Goal: Obtain resource: Obtain resource

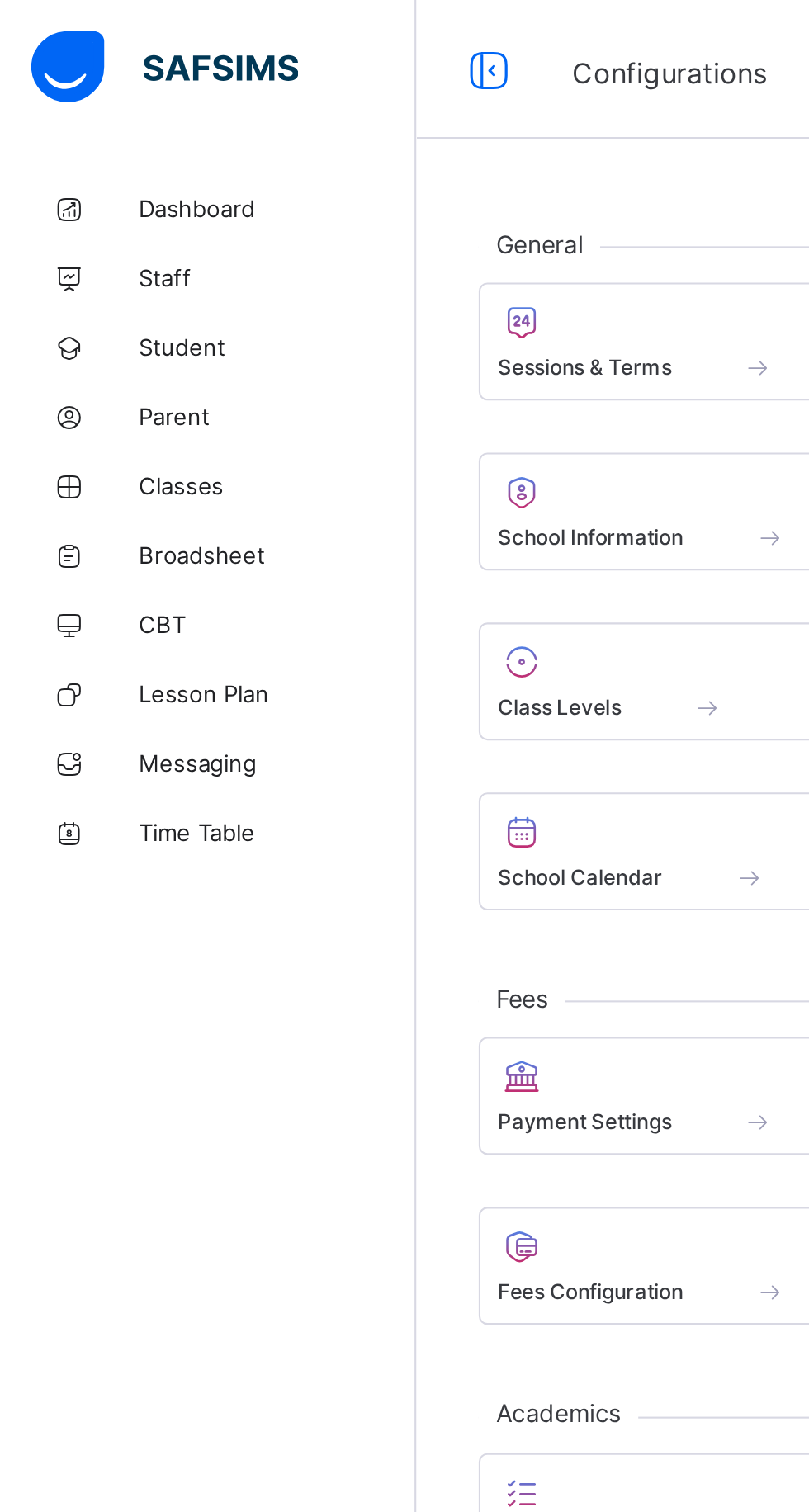
click at [113, 272] on link "Broadsheet" at bounding box center [99, 264] width 198 height 33
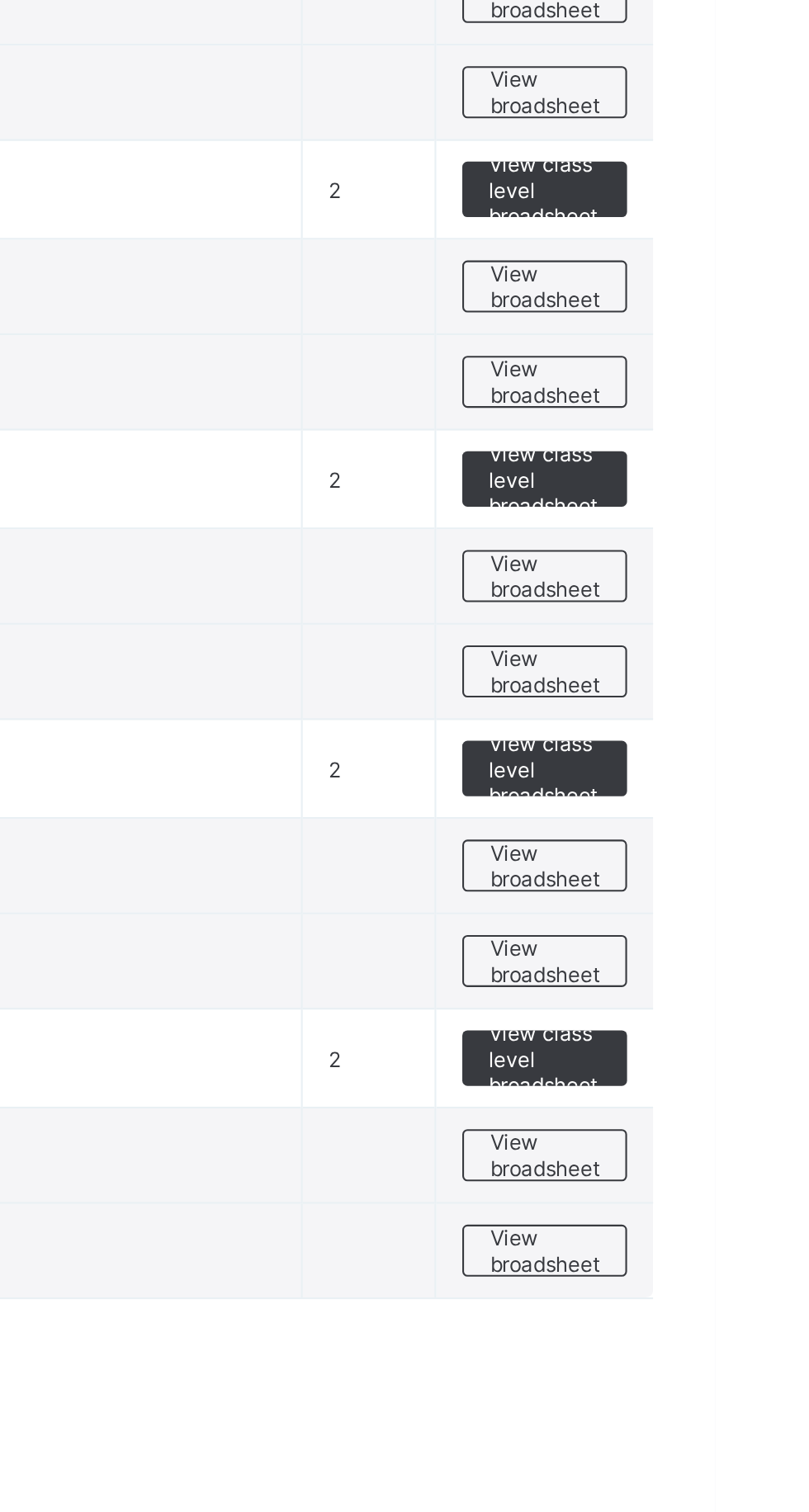
click at [722, 966] on span "View broadsheet" at bounding box center [727, 965] width 52 height 25
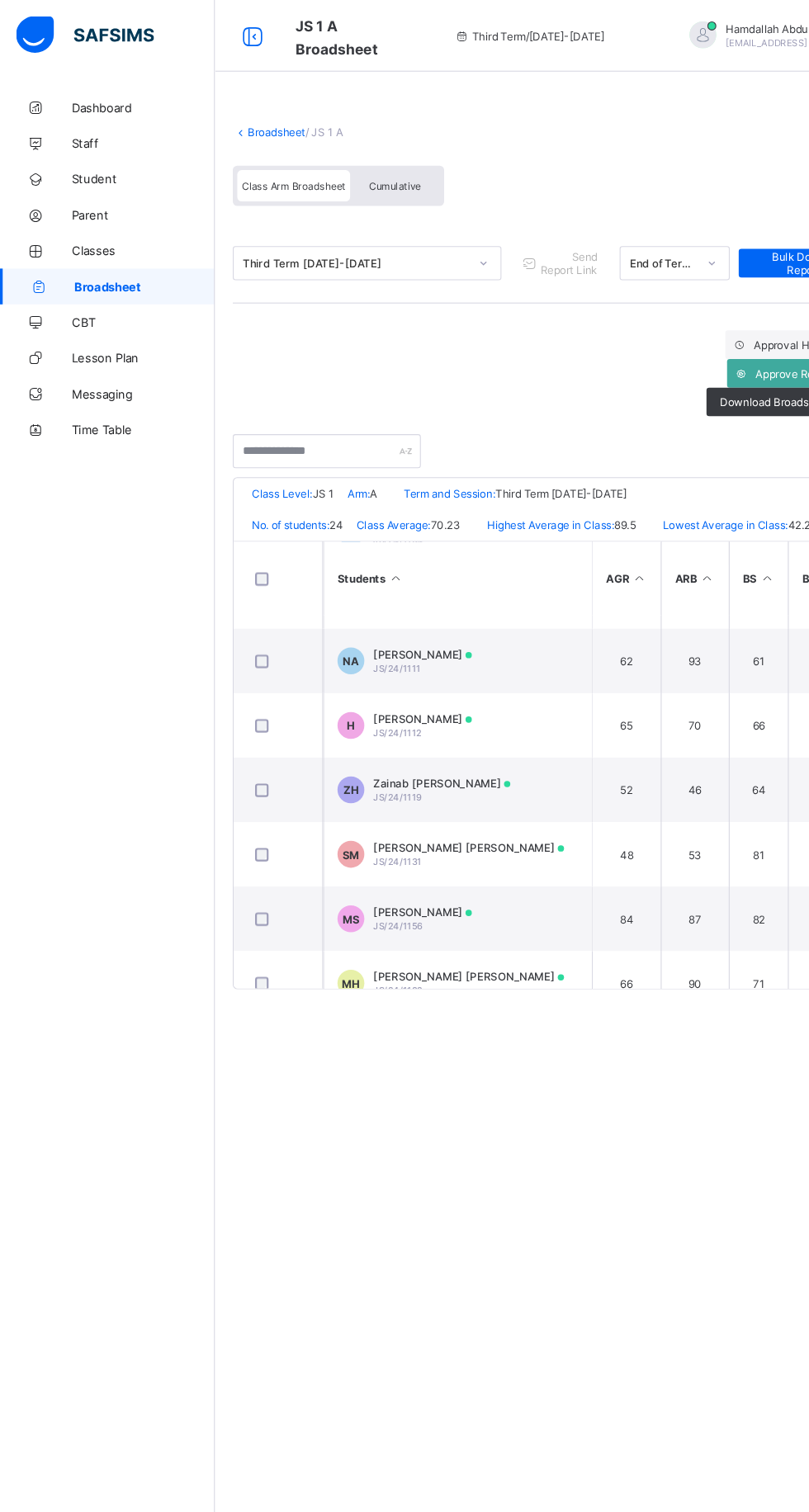
scroll to position [1088, 0]
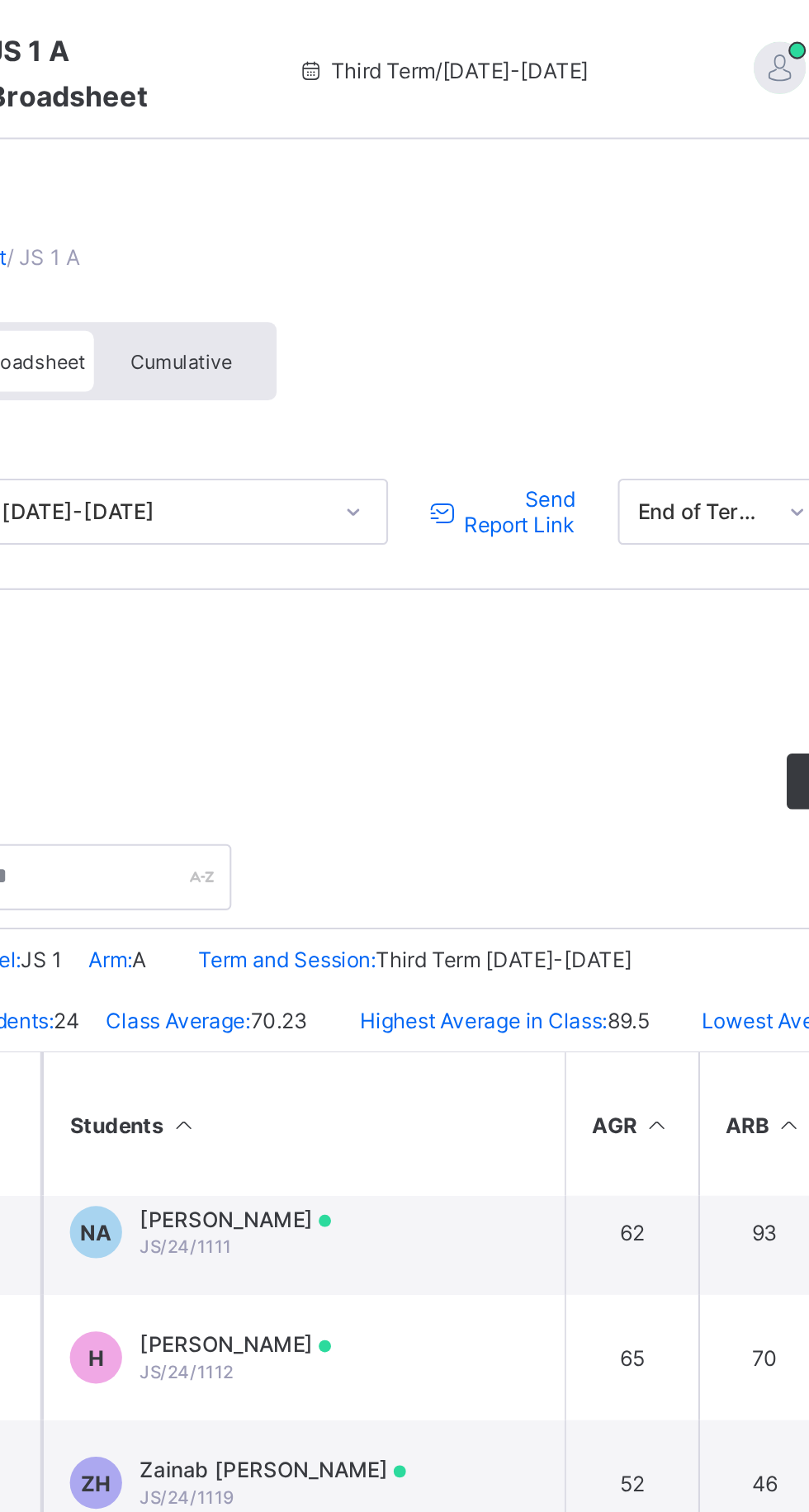
click at [551, 238] on span "Send Report Link" at bounding box center [524, 243] width 54 height 25
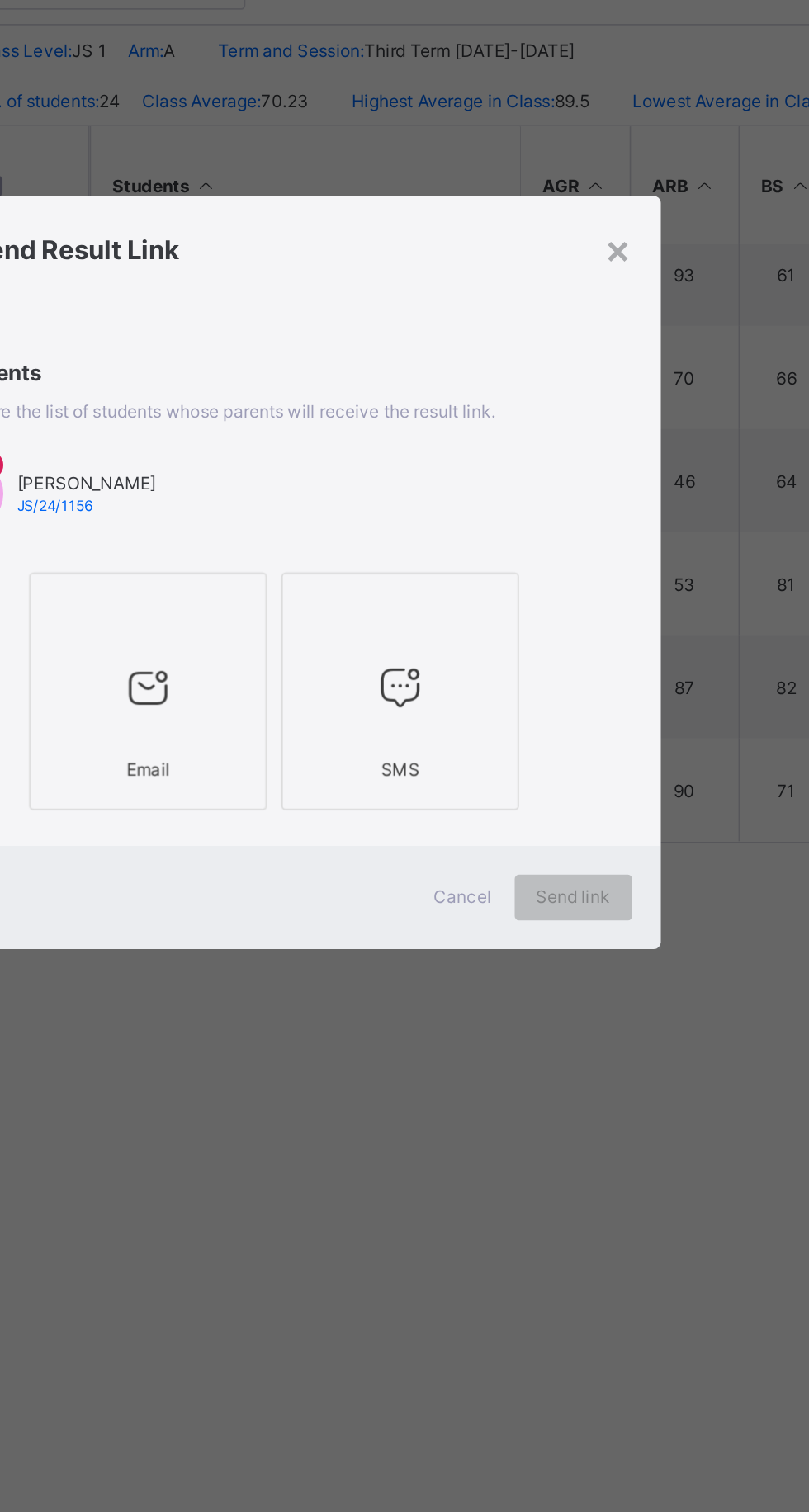
click at [392, 790] on div at bounding box center [332, 777] width 119 height 25
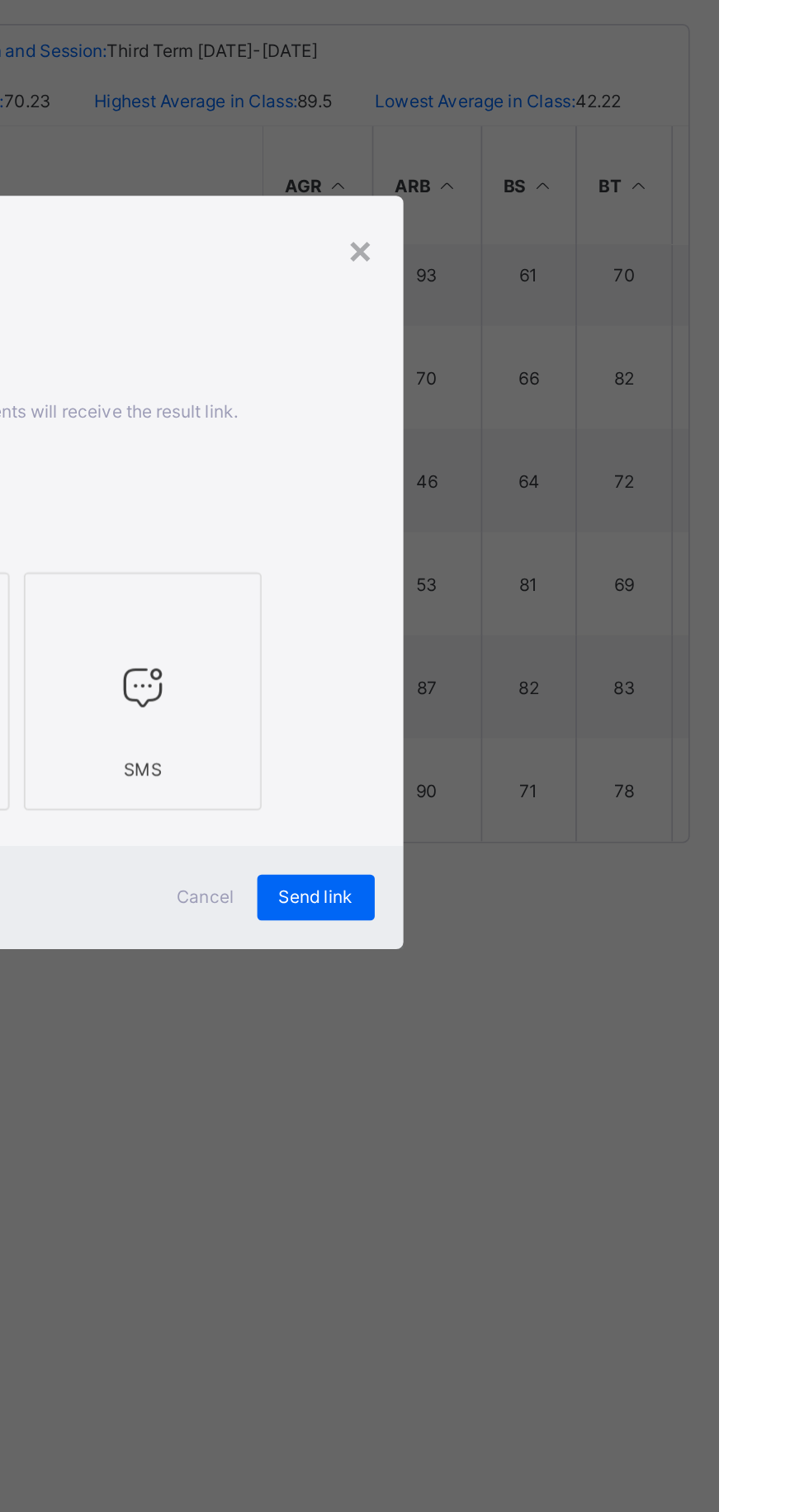
click at [598, 949] on span "Send link" at bounding box center [576, 942] width 43 height 12
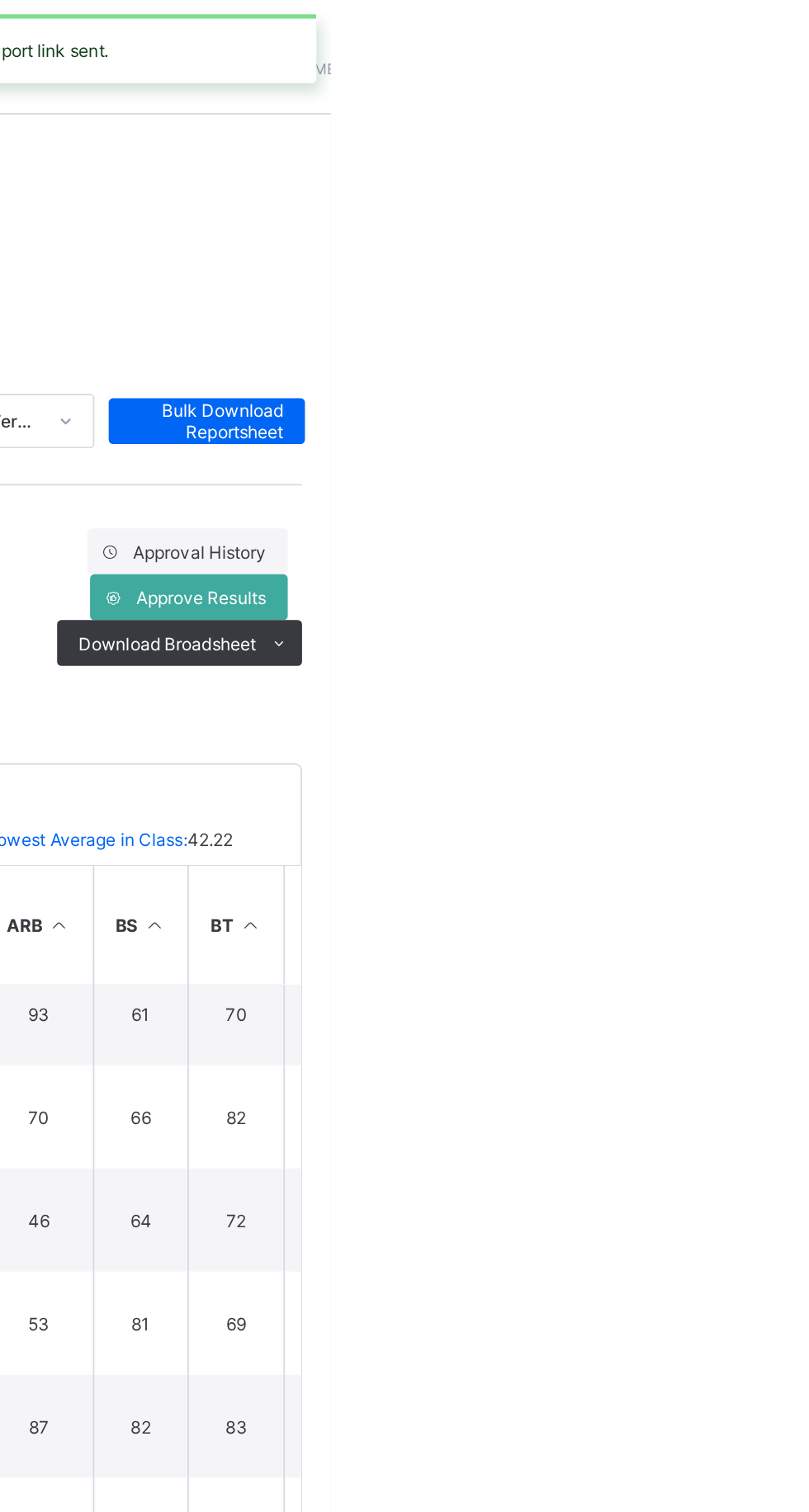
scroll to position [0, 0]
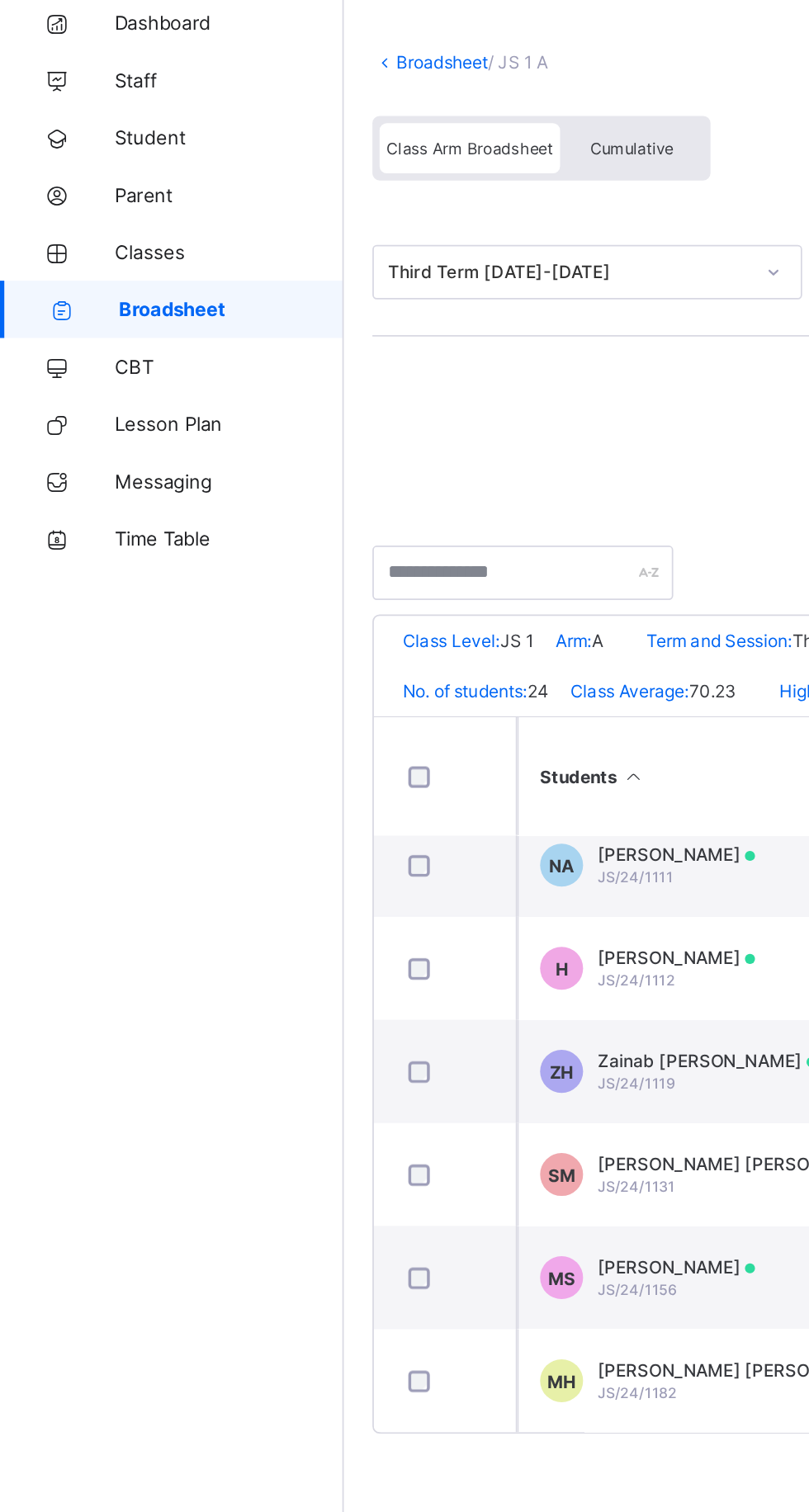
click at [397, 816] on span "Mahmuda Sulaiman Sulaiman" at bounding box center [389, 816] width 91 height 12
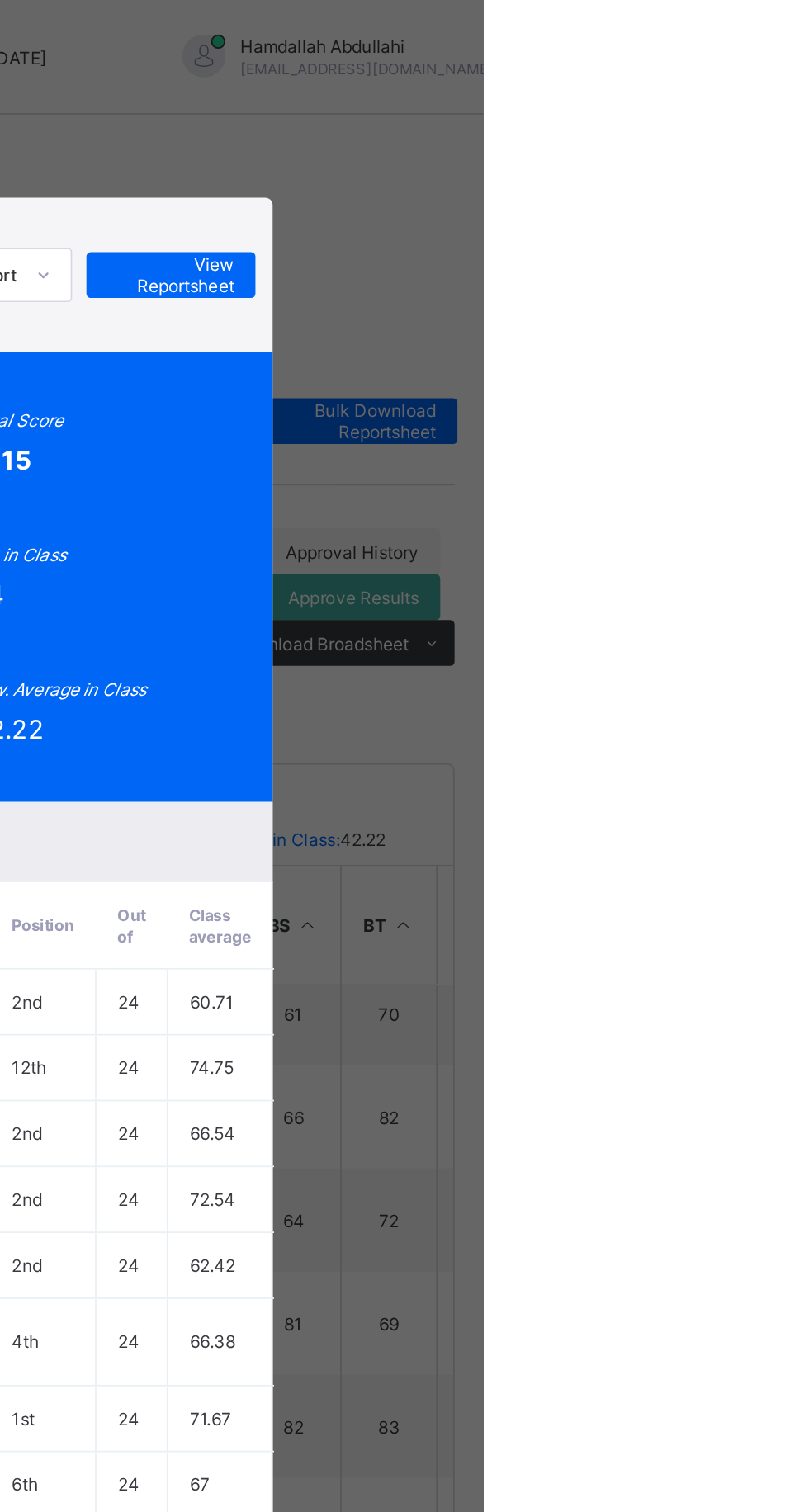
click at [665, 171] on span "View Reportsheet" at bounding box center [629, 158] width 72 height 25
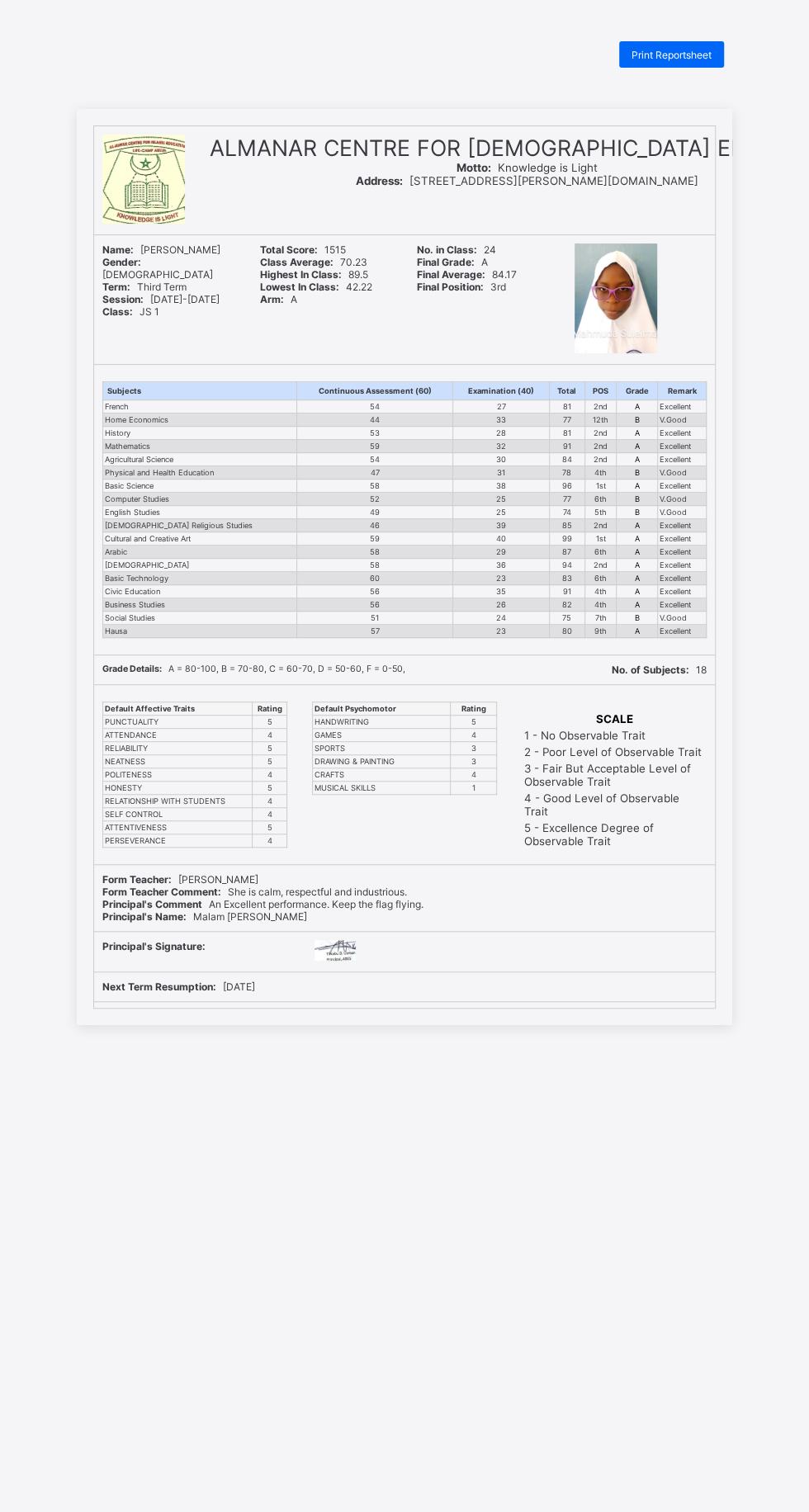
click at [677, 54] on span "Print Reportsheet" at bounding box center [672, 54] width 80 height 12
click at [682, 59] on span "Print Reportsheet" at bounding box center [672, 54] width 80 height 12
